Goal: Transaction & Acquisition: Purchase product/service

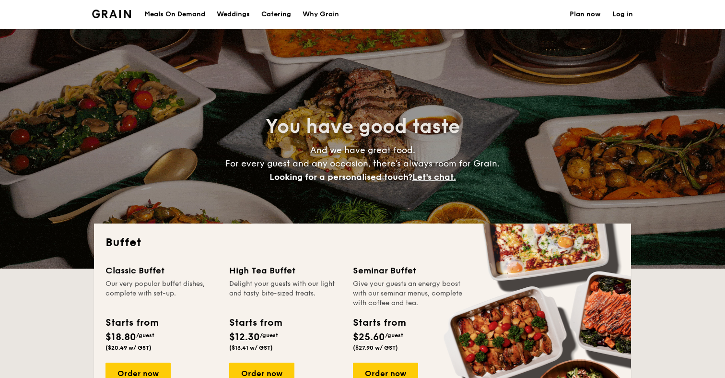
select select
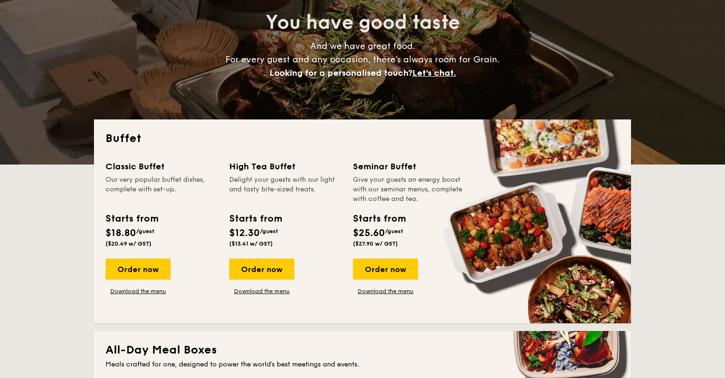
scroll to position [115, 0]
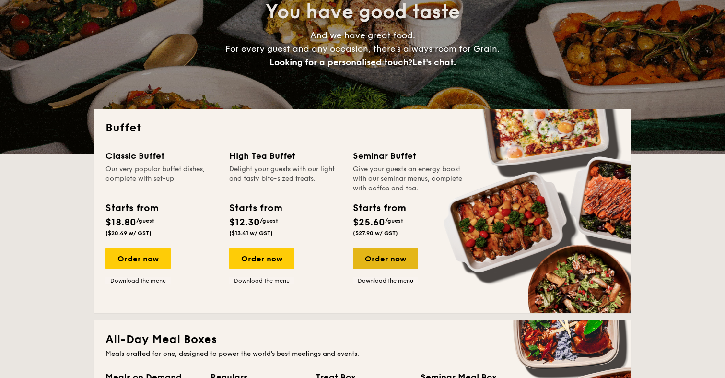
click at [403, 259] on div "Order now" at bounding box center [385, 258] width 65 height 21
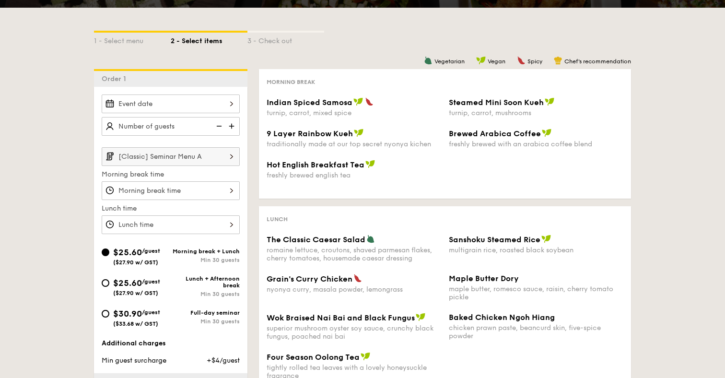
scroll to position [171, 0]
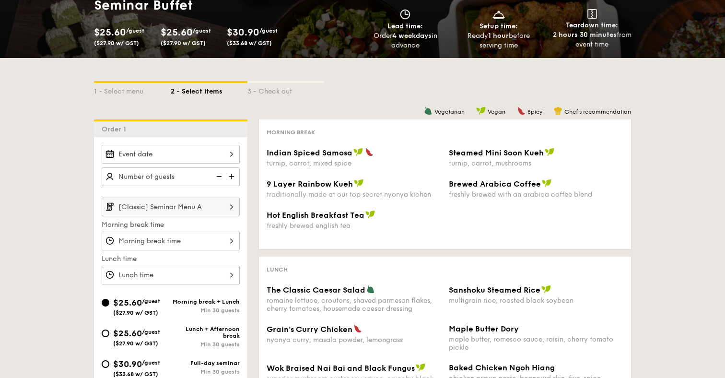
select select
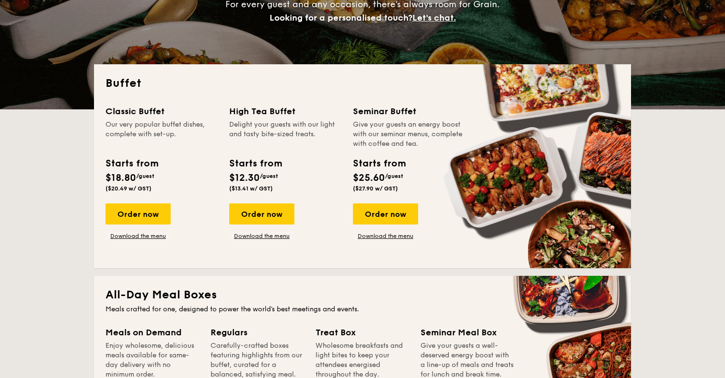
scroll to position [168, 0]
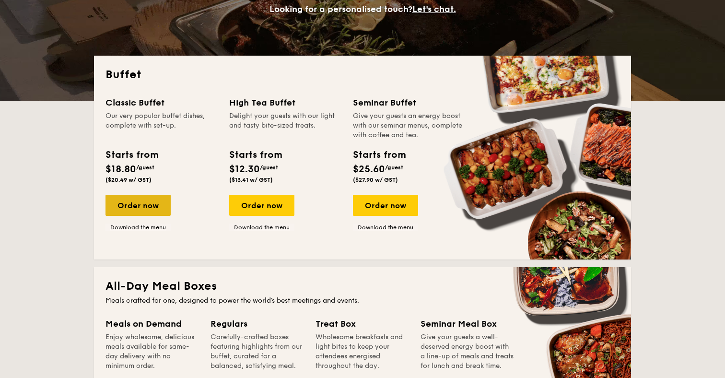
click at [138, 202] on div "Order now" at bounding box center [137, 205] width 65 height 21
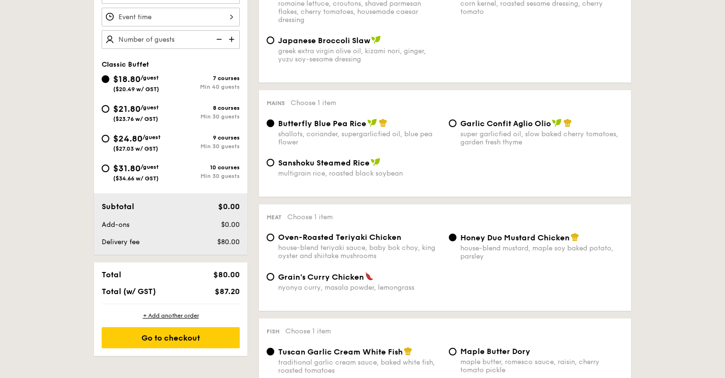
scroll to position [268, 0]
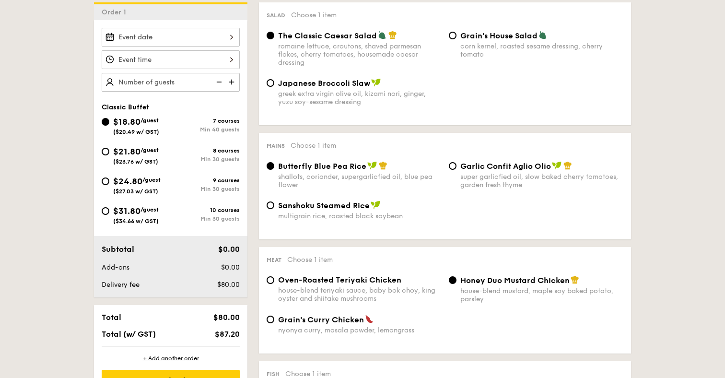
click at [234, 82] on img at bounding box center [232, 82] width 14 height 18
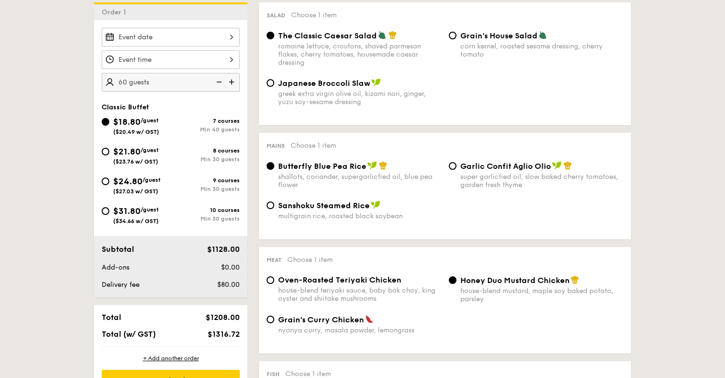
click at [234, 82] on img at bounding box center [232, 82] width 14 height 18
click at [222, 83] on img at bounding box center [218, 82] width 14 height 18
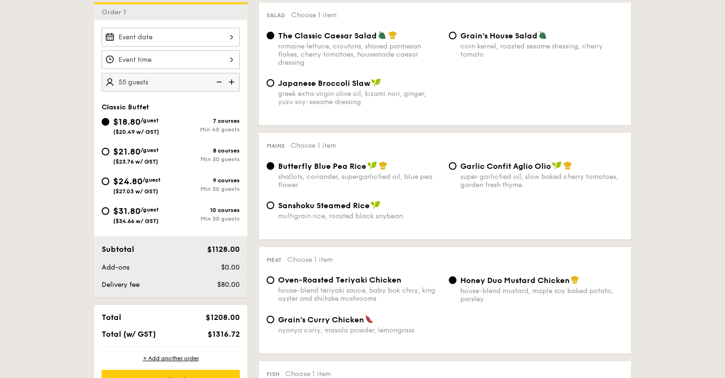
click at [222, 83] on img at bounding box center [218, 82] width 14 height 18
type input "40 guests"
click at [222, 83] on img at bounding box center [218, 82] width 14 height 18
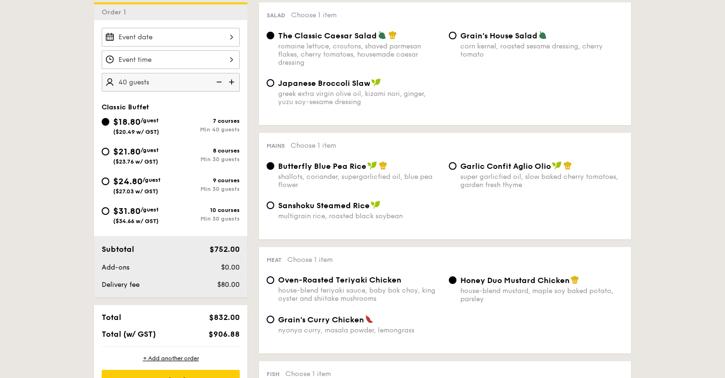
click at [222, 83] on img at bounding box center [218, 82] width 14 height 18
click at [218, 79] on img at bounding box center [218, 82] width 14 height 18
click at [105, 151] on input "$21.80 /guest ($23.76 w/ GST) 8 courses Min 30 guests" at bounding box center [106, 152] width 8 height 8
radio input "true"
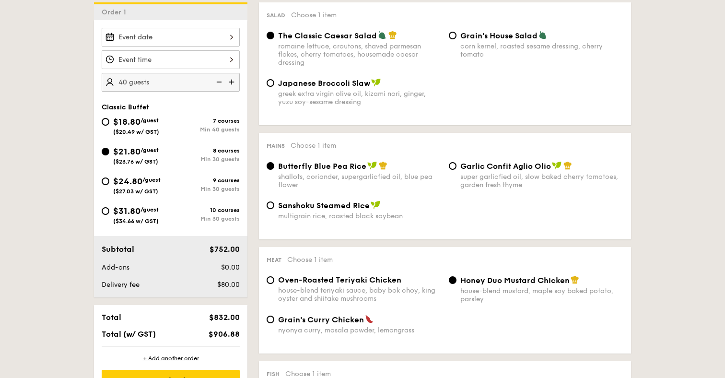
radio input "true"
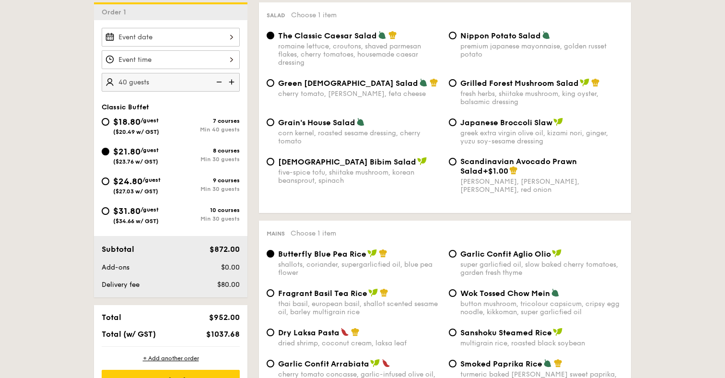
click at [220, 81] on img at bounding box center [218, 82] width 14 height 18
type input "25 guests"
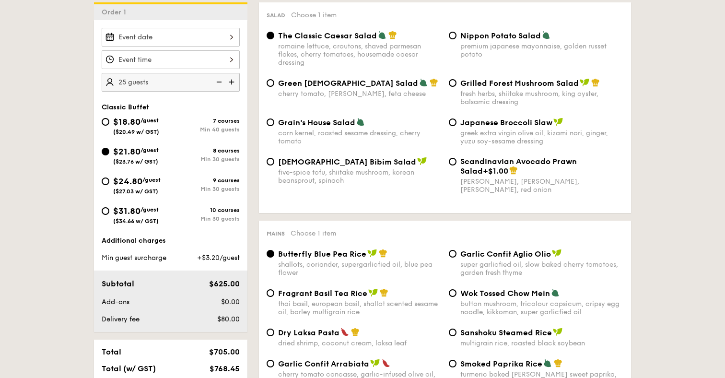
scroll to position [255, 0]
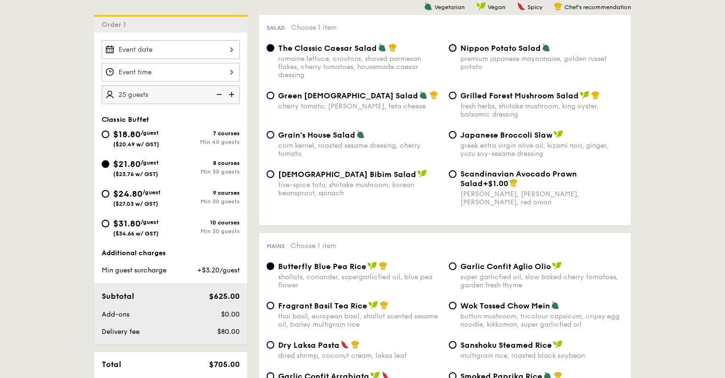
click at [453, 49] on input "Nippon Potato Salad premium japanese mayonnaise, golden russet potato" at bounding box center [453, 48] width 8 height 8
radio input "true"
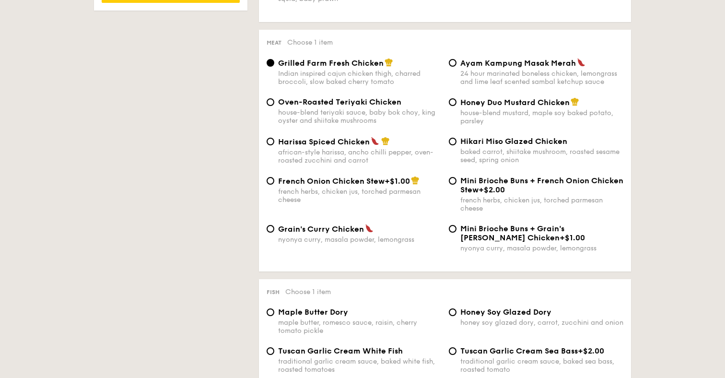
scroll to position [696, 0]
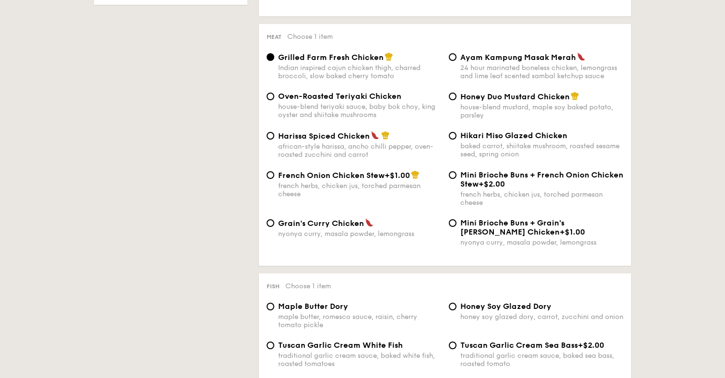
click at [300, 226] on span "Grain's Curry Chicken" at bounding box center [321, 223] width 86 height 9
click at [274, 226] on input "Grain's [PERSON_NAME] Chicken nyonya [PERSON_NAME], masala powder, lemongrass" at bounding box center [271, 223] width 8 height 8
radio input "true"
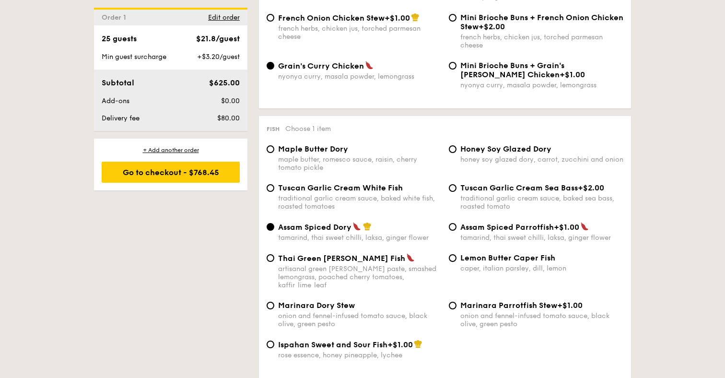
scroll to position [858, 0]
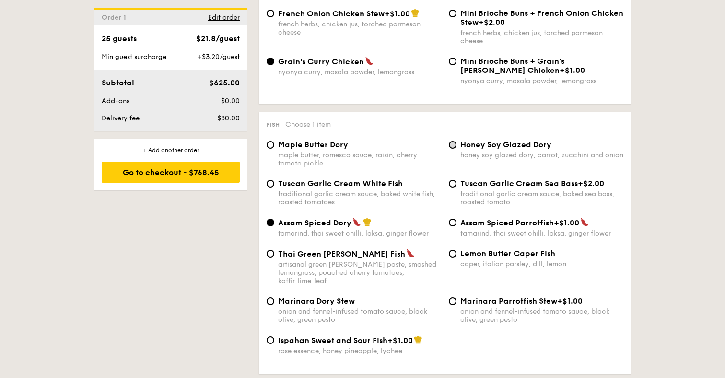
click at [453, 145] on input "Honey Soy Glazed Dory honey soy glazed dory, carrot, zucchini and onion" at bounding box center [453, 145] width 8 height 8
radio input "true"
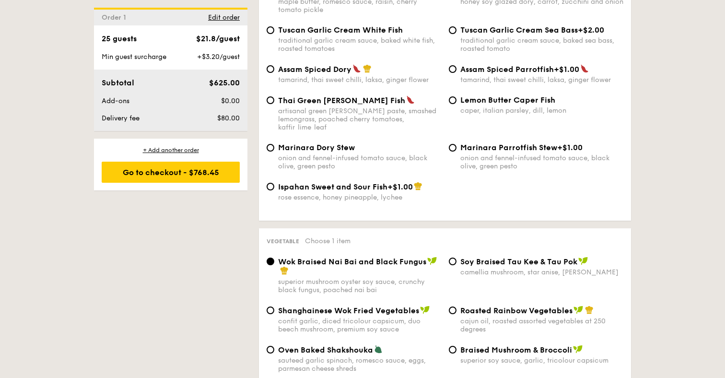
scroll to position [1116, 0]
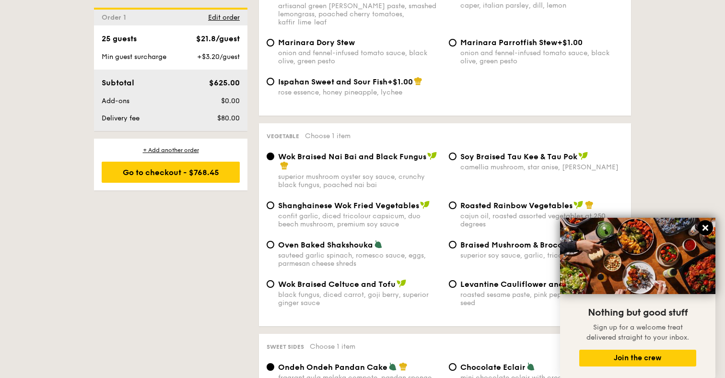
click at [706, 224] on button at bounding box center [704, 227] width 15 height 15
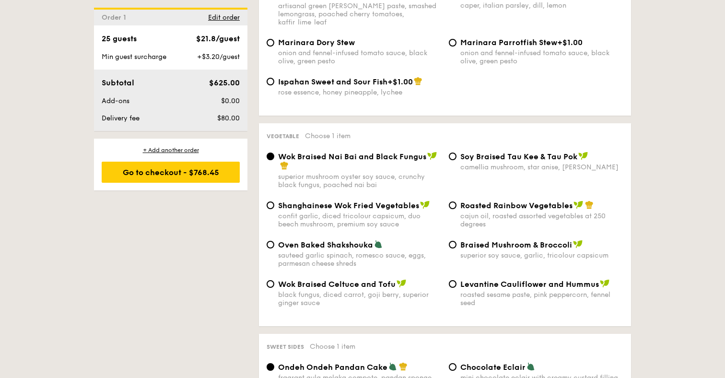
scroll to position [1132, 0]
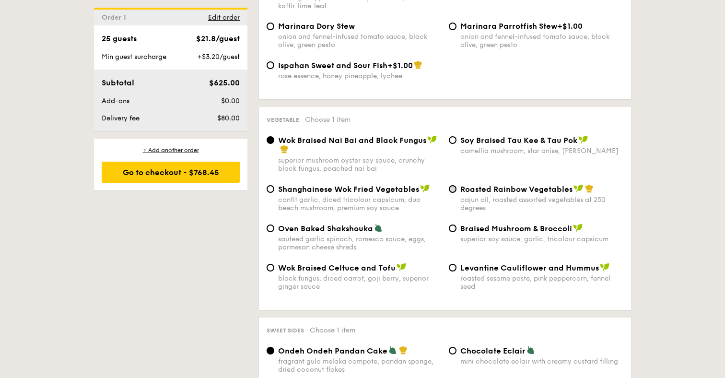
click at [453, 185] on input "Roasted Rainbow Vegetables cajun oil, roasted assorted vegetables at 250 degrees" at bounding box center [453, 189] width 8 height 8
radio input "true"
click at [338, 215] on div "Shanghainese Wok Fried Vegetables confit garlic, diced tricolour capsicum, duo …" at bounding box center [445, 203] width 364 height 39
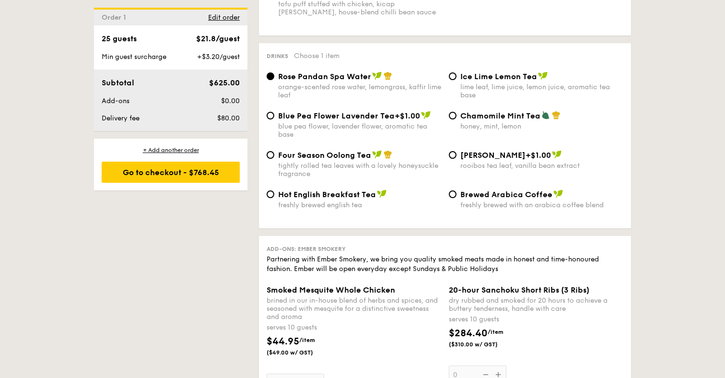
scroll to position [1833, 0]
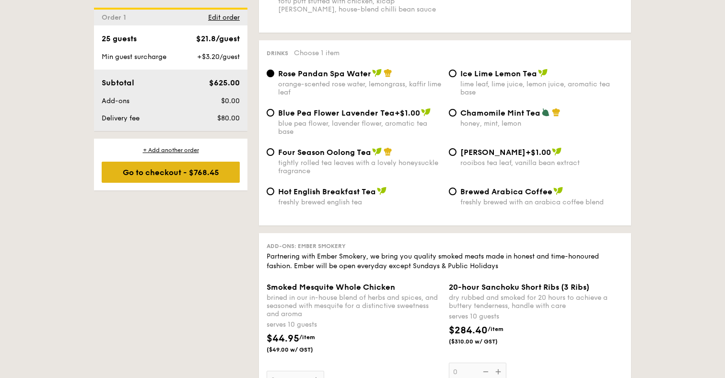
click at [213, 171] on div "Go to checkout - $768.45" at bounding box center [171, 172] width 138 height 21
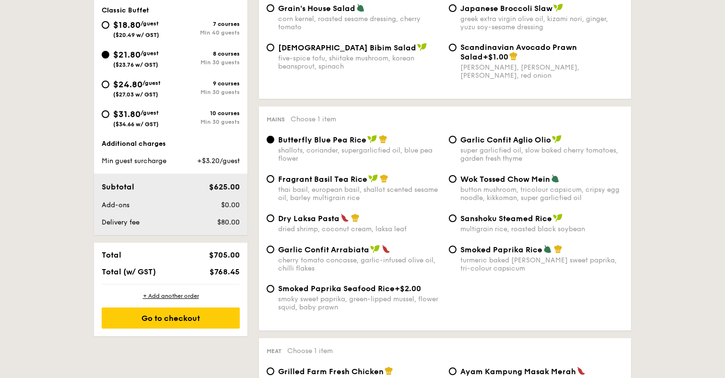
scroll to position [256, 0]
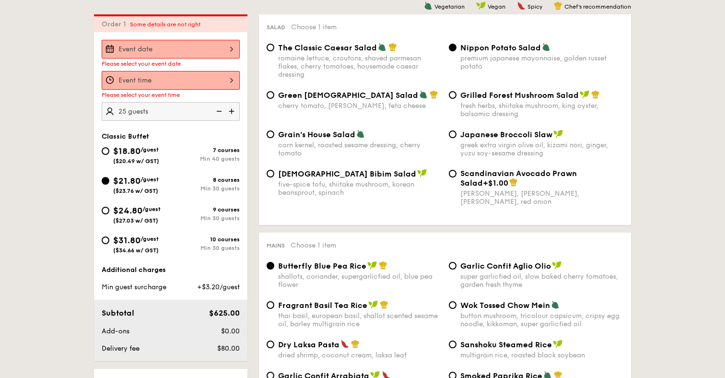
click at [214, 72] on div at bounding box center [171, 80] width 138 height 19
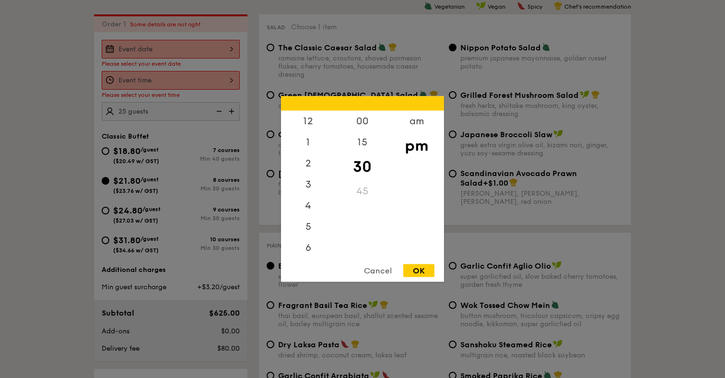
scroll to position [42, 0]
click at [420, 55] on div at bounding box center [362, 189] width 725 height 378
